Goal: Transaction & Acquisition: Purchase product/service

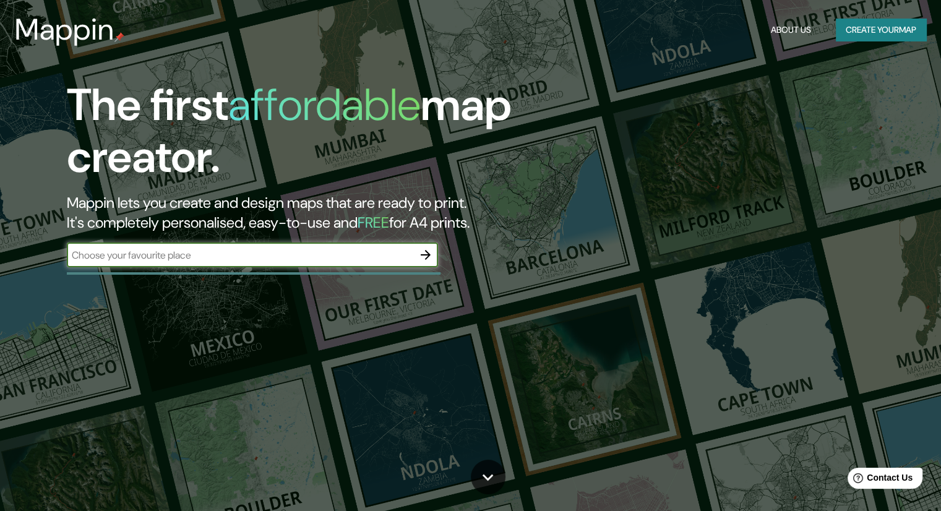
click at [150, 256] on input "text" at bounding box center [240, 255] width 347 height 14
type input "[GEOGRAPHIC_DATA]"
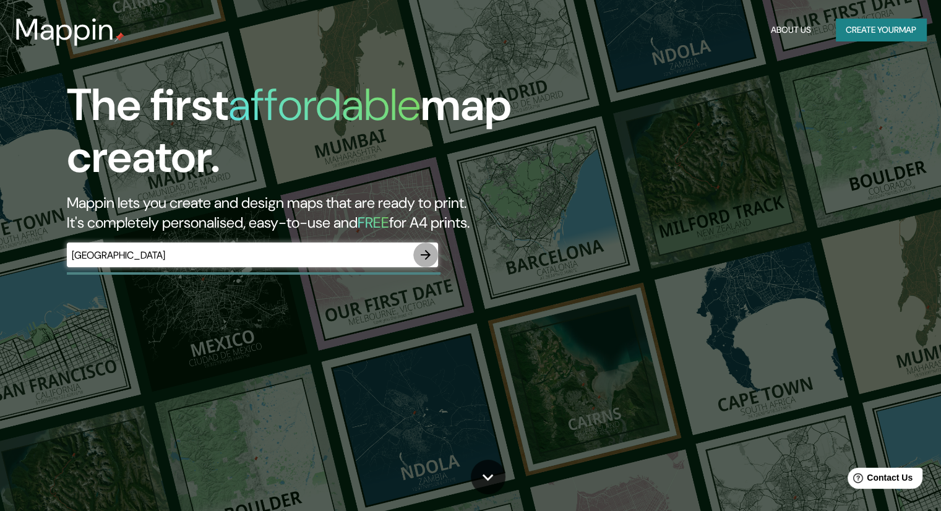
click at [429, 262] on icon "button" at bounding box center [425, 255] width 15 height 15
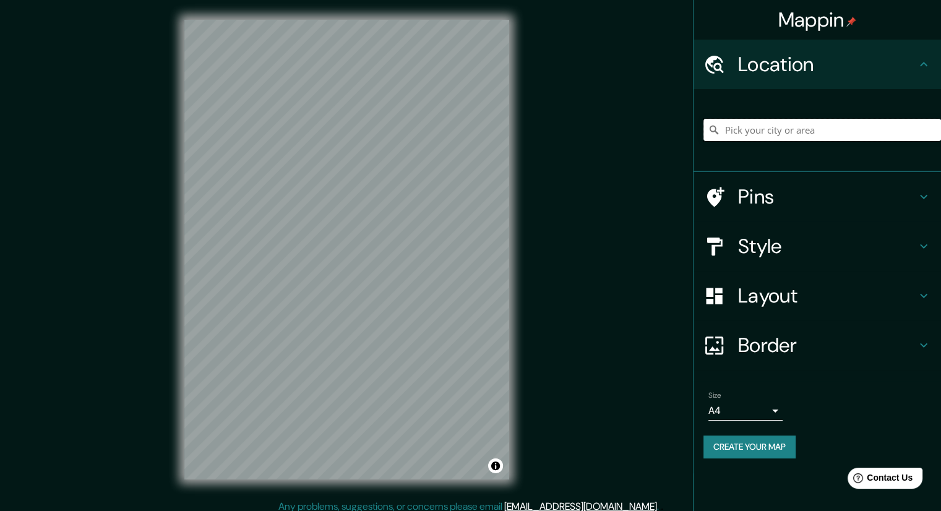
click at [730, 131] on input "Pick your city or area" at bounding box center [823, 130] width 238 height 22
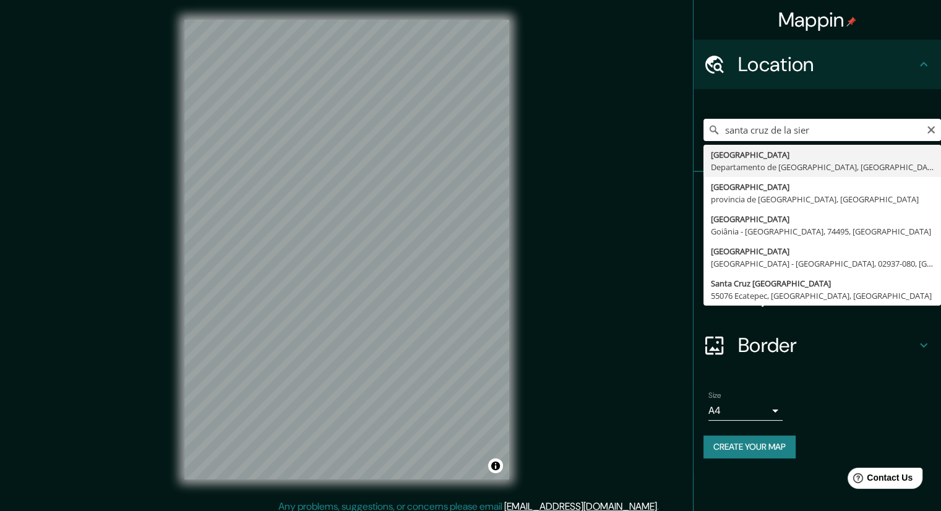
type input "[GEOGRAPHIC_DATA], [GEOGRAPHIC_DATA], [GEOGRAPHIC_DATA]"
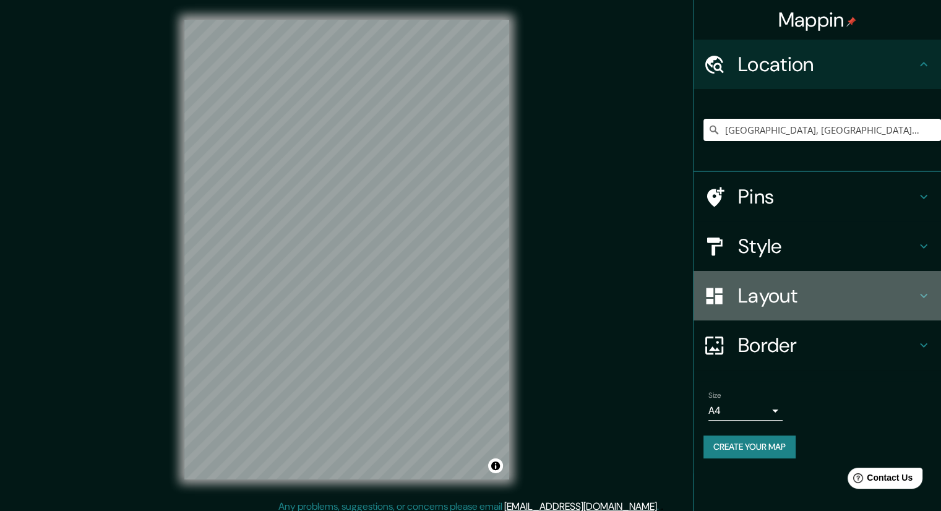
click at [785, 300] on h4 "Layout" at bounding box center [827, 295] width 178 height 25
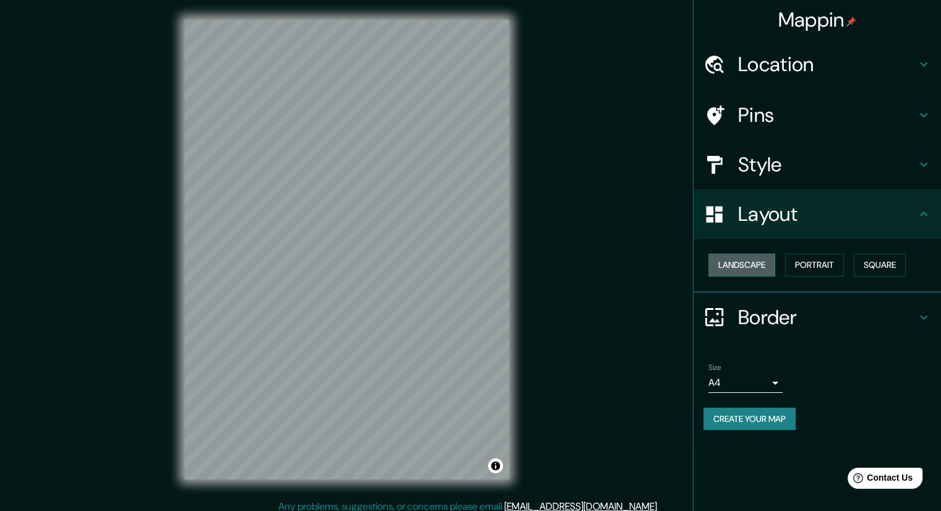
click at [735, 262] on button "Landscape" at bounding box center [742, 265] width 67 height 23
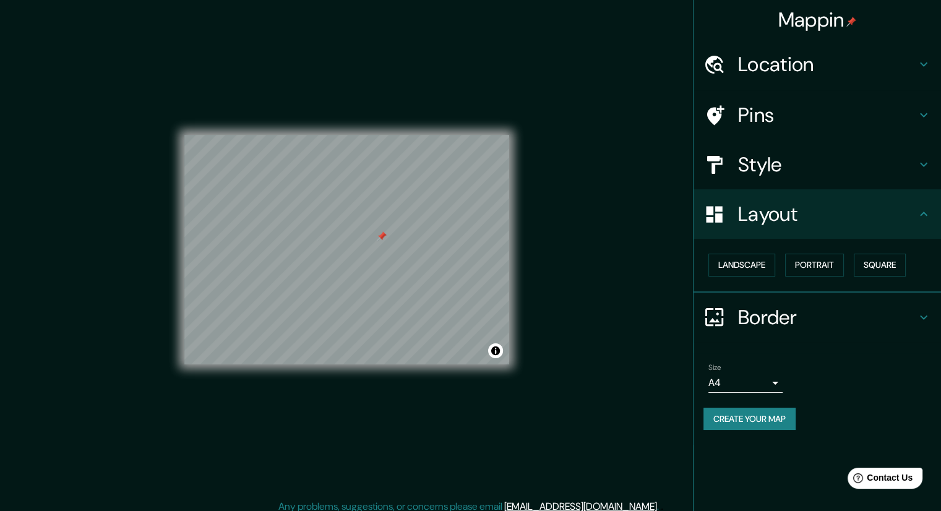
click at [378, 241] on div at bounding box center [382, 236] width 10 height 10
click at [857, 266] on div "Landscape [GEOGRAPHIC_DATA]" at bounding box center [823, 265] width 238 height 33
click at [879, 261] on button "Square" at bounding box center [880, 265] width 52 height 23
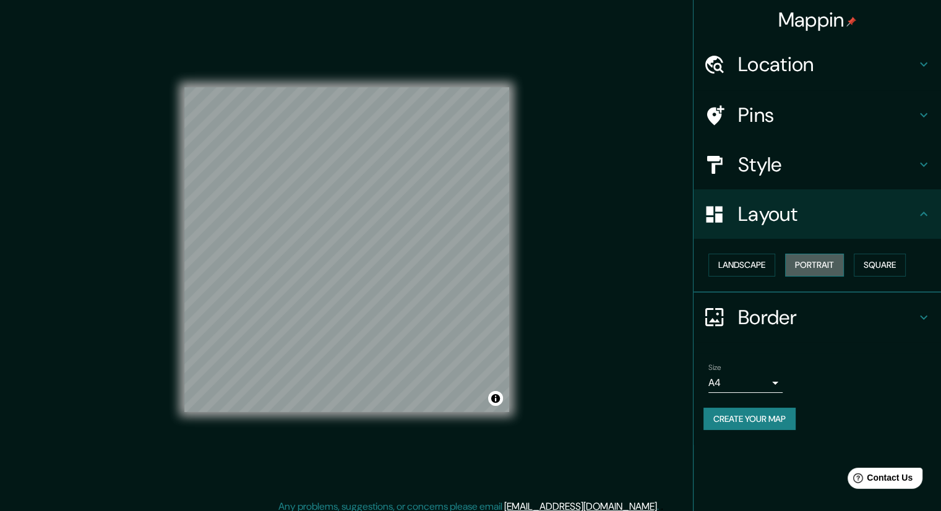
click at [829, 259] on button "Portrait" at bounding box center [814, 265] width 59 height 23
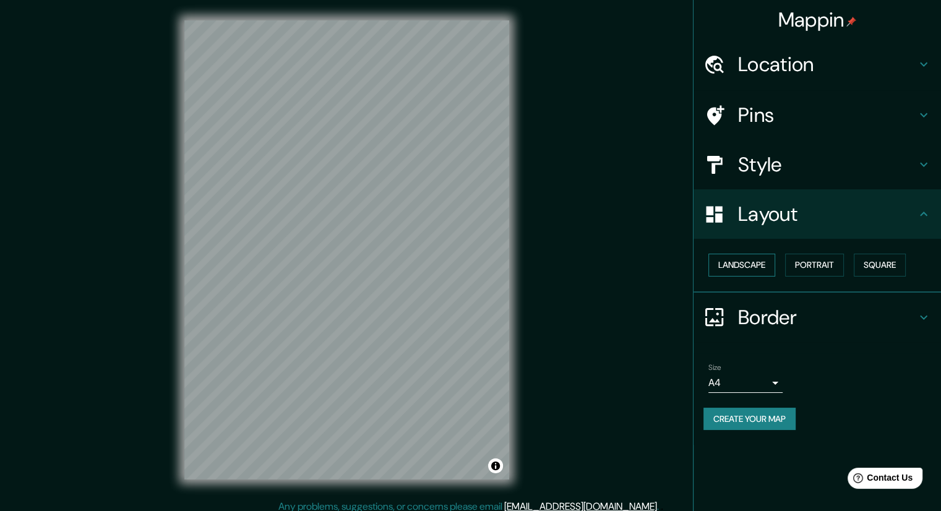
click at [770, 266] on button "Landscape" at bounding box center [742, 265] width 67 height 23
